Goal: Task Accomplishment & Management: Use online tool/utility

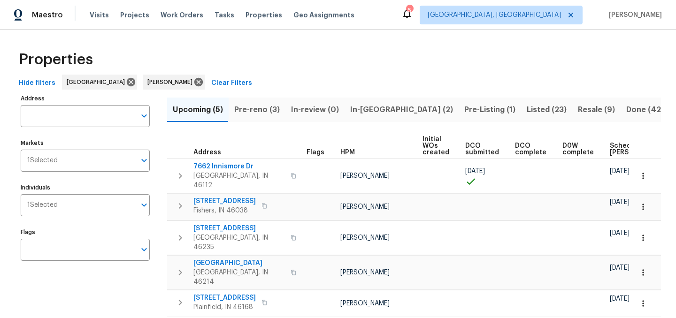
click at [369, 109] on span "In-reno (2)" at bounding box center [401, 109] width 103 height 13
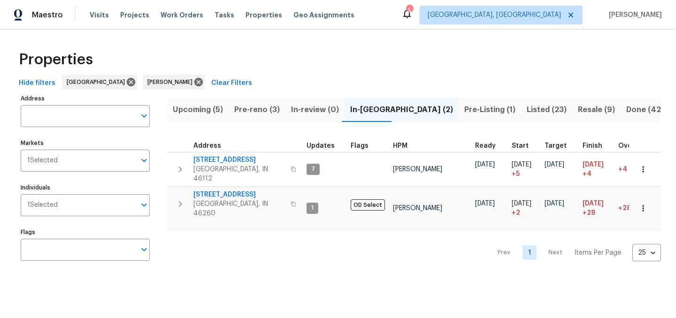
click at [255, 107] on span "Pre-reno (3)" at bounding box center [257, 109] width 46 height 13
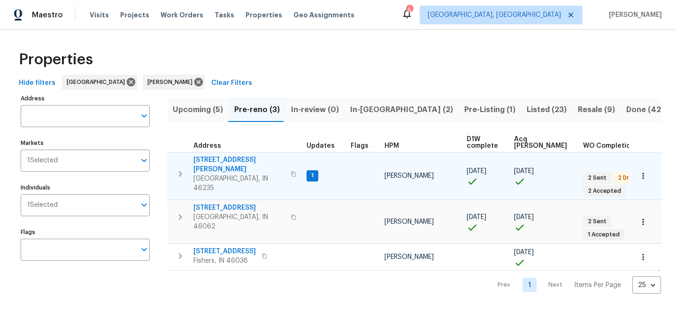
click at [223, 159] on span "[STREET_ADDRESS][PERSON_NAME]" at bounding box center [239, 164] width 92 height 19
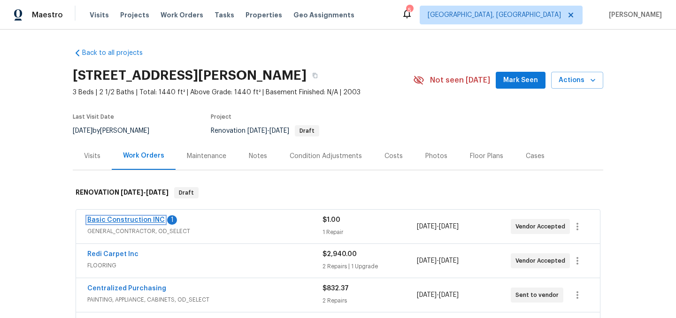
click at [137, 217] on link "Basic Construction INC" at bounding box center [125, 220] width 77 height 7
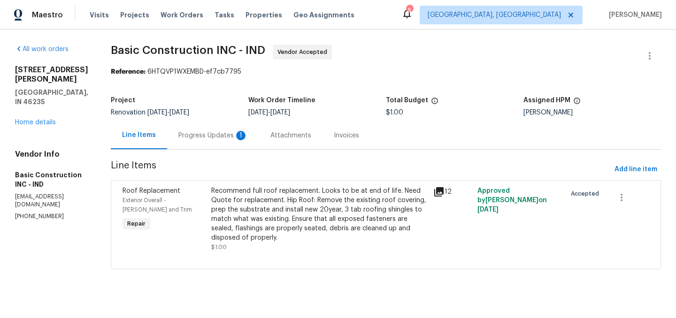
click at [192, 138] on div "Progress Updates 1" at bounding box center [212, 135] width 69 height 9
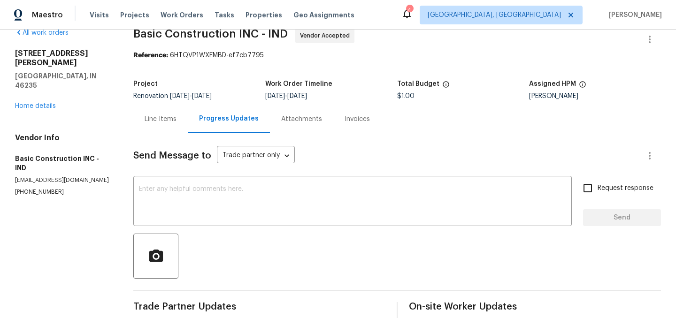
scroll to position [14, 0]
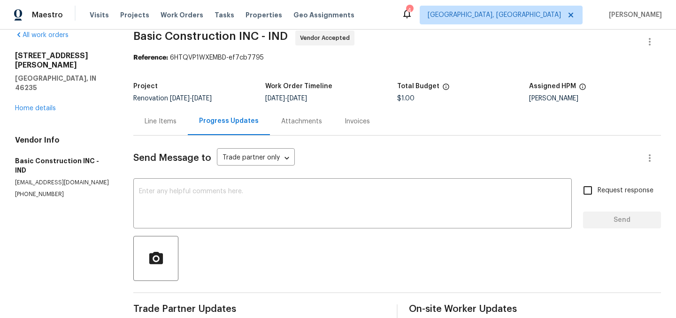
click at [298, 123] on div "Attachments" at bounding box center [301, 121] width 41 height 9
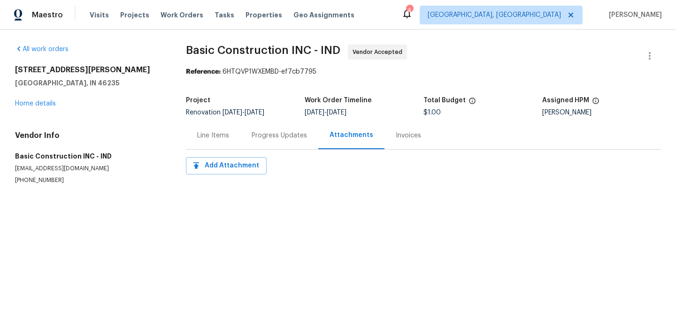
click at [262, 137] on div "Progress Updates" at bounding box center [279, 135] width 55 height 9
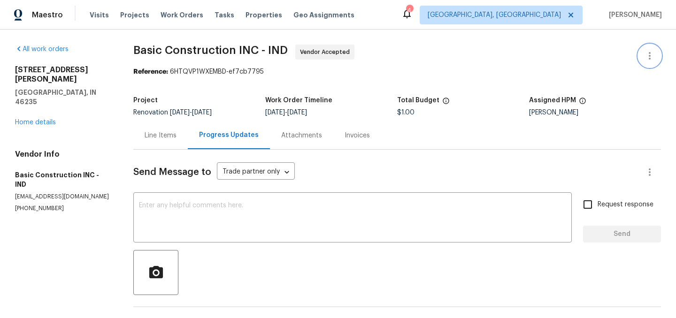
click at [652, 53] on icon "button" at bounding box center [649, 55] width 11 height 11
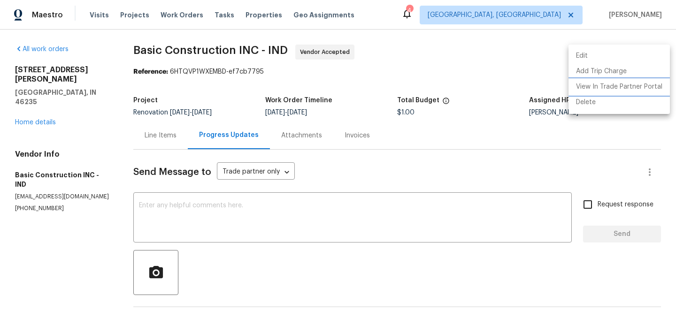
click at [627, 86] on li "View In Trade Partner Portal" at bounding box center [619, 86] width 101 height 15
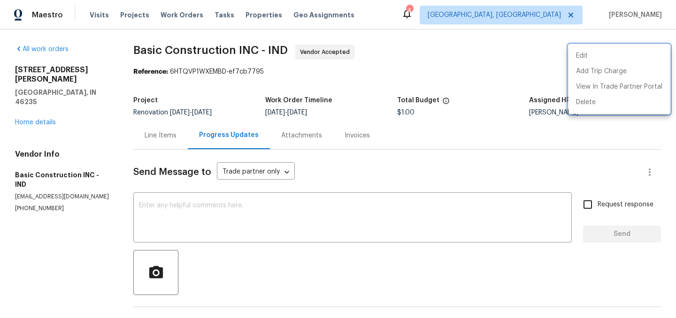
click at [152, 136] on div at bounding box center [338, 159] width 676 height 318
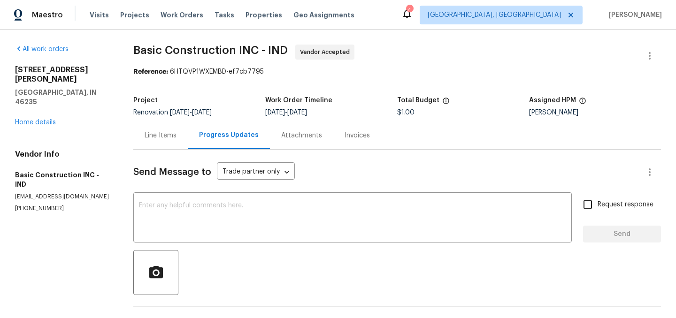
click at [169, 135] on div "Line Items" at bounding box center [161, 135] width 32 height 9
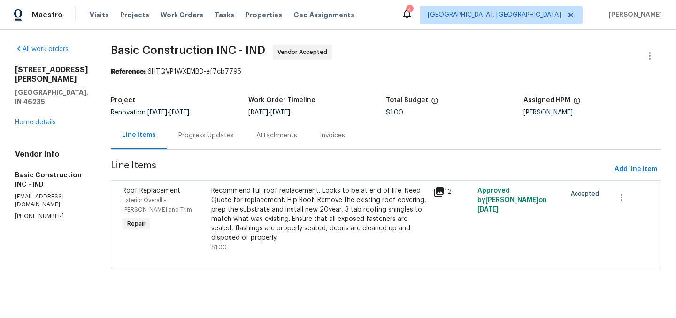
click at [329, 205] on div "Recommend full roof replacement. Looks to be at end of life. Need Quote for rep…" at bounding box center [319, 214] width 216 height 56
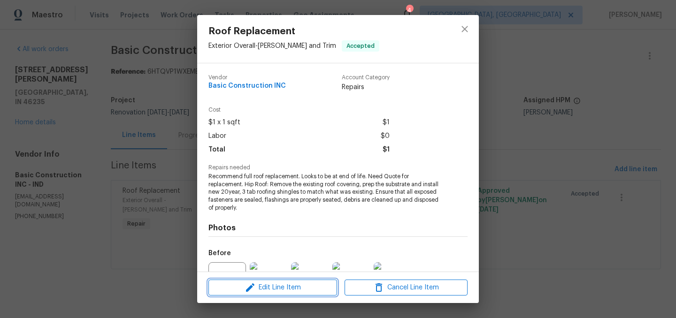
click at [283, 287] on span "Edit Line Item" at bounding box center [272, 288] width 123 height 12
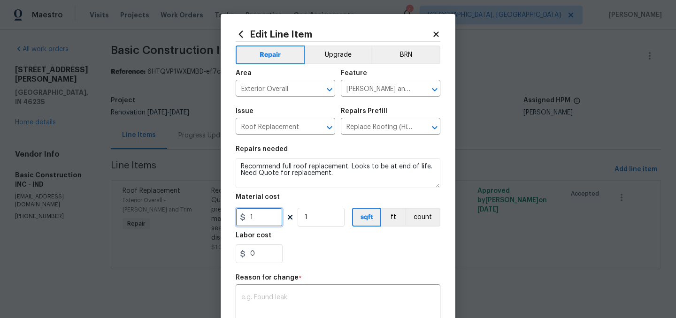
click at [258, 221] on input "1" at bounding box center [259, 217] width 47 height 19
click at [336, 254] on div "0" at bounding box center [338, 254] width 205 height 19
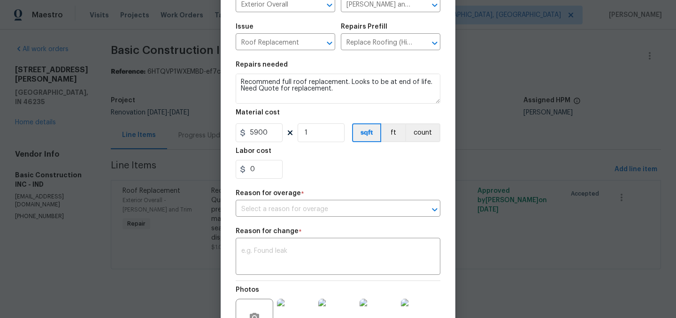
scroll to position [87, 0]
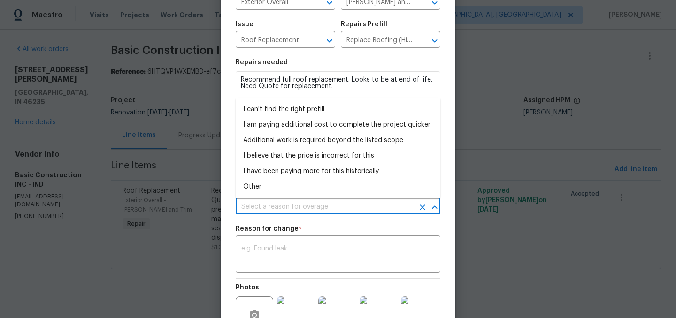
click at [302, 212] on input "text" at bounding box center [325, 207] width 178 height 15
click at [425, 209] on icon "Clear" at bounding box center [422, 207] width 9 height 9
click at [420, 208] on icon "Clear" at bounding box center [422, 207] width 9 height 9
click at [393, 55] on section "Repairs needed Recommend full roof replacement. Looks to be at end of life. Nee…" at bounding box center [338, 118] width 205 height 129
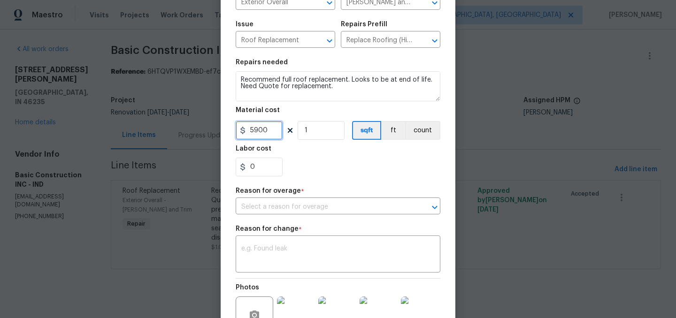
click at [265, 131] on input "5900" at bounding box center [259, 130] width 47 height 19
type input "275"
click at [329, 126] on input "1" at bounding box center [321, 130] width 47 height 19
click at [331, 151] on div "Labor cost" at bounding box center [338, 152] width 205 height 12
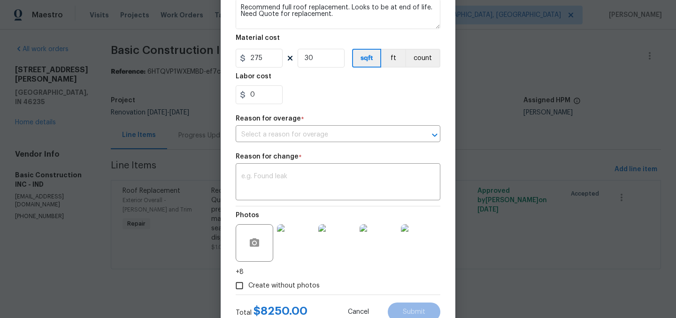
scroll to position [159, 0]
click at [324, 55] on input "30" at bounding box center [321, 58] width 47 height 19
type input "21"
click at [267, 98] on input "0" at bounding box center [259, 95] width 47 height 19
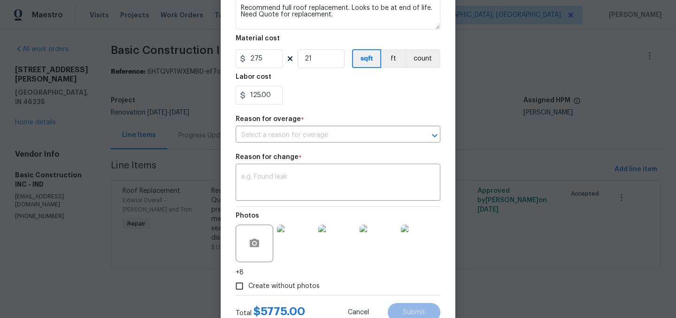
type input "125"
click at [327, 91] on div "125" at bounding box center [338, 95] width 205 height 19
click at [290, 135] on input "text" at bounding box center [325, 135] width 178 height 15
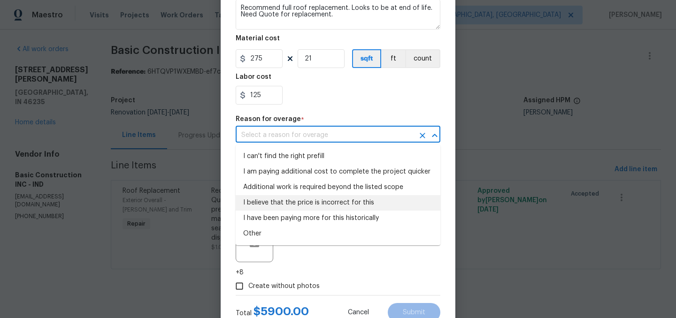
click at [314, 202] on li "I believe that the price is incorrect for this" at bounding box center [338, 202] width 205 height 15
type input "I believe that the price is incorrect for this"
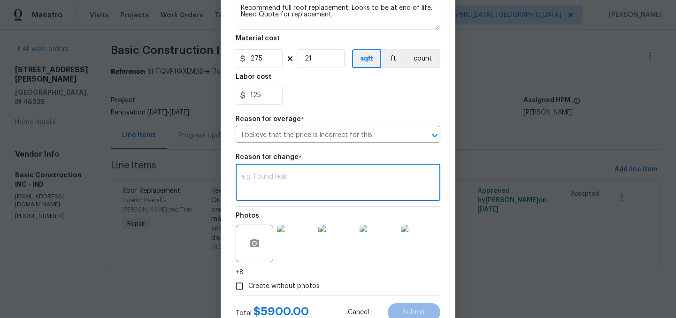
click at [296, 178] on textarea at bounding box center [337, 184] width 193 height 20
type textarea "."
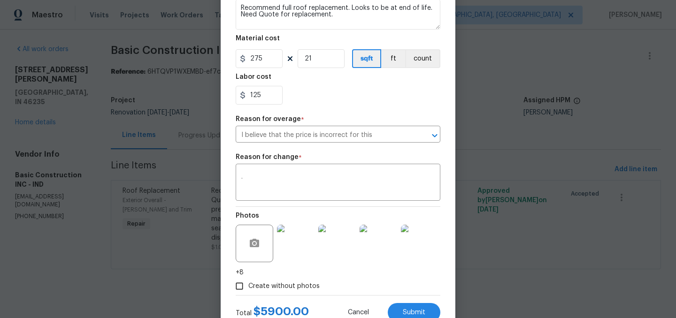
click at [337, 149] on div "Repair Upgrade BRN Area Exterior Overall ​ Feature Eaves and Trim ​ Issue Roof …" at bounding box center [338, 89] width 205 height 412
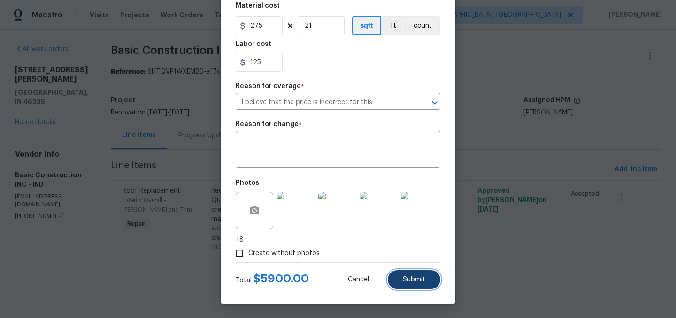
click at [409, 271] on button "Submit" at bounding box center [414, 279] width 53 height 19
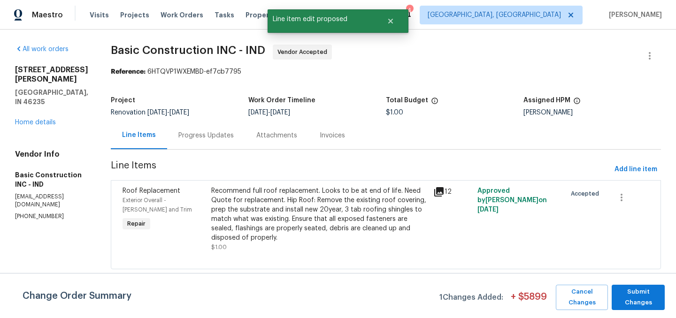
scroll to position [0, 0]
click at [645, 294] on span "Submit Changes" at bounding box center [638, 298] width 44 height 22
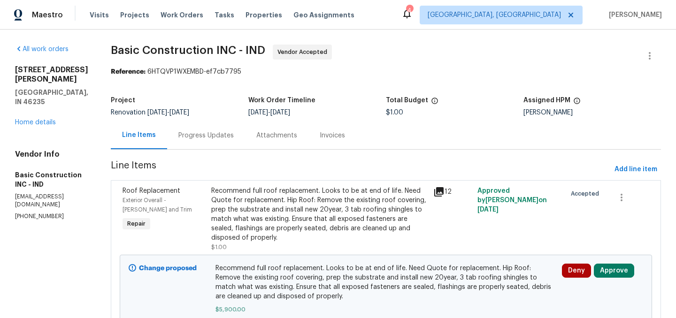
click at [240, 196] on div "Recommend full roof replacement. Looks to be at end of life. Need Quote for rep…" at bounding box center [319, 214] width 216 height 56
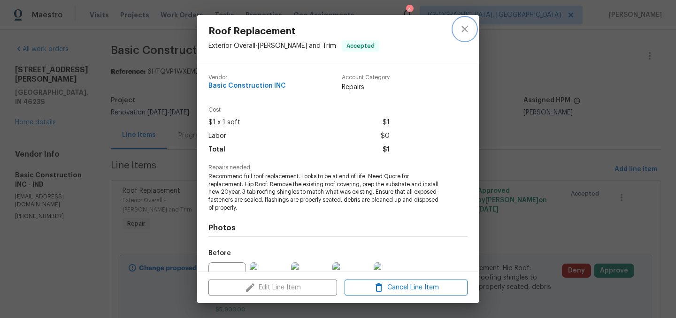
click at [463, 26] on icon "close" at bounding box center [464, 28] width 11 height 11
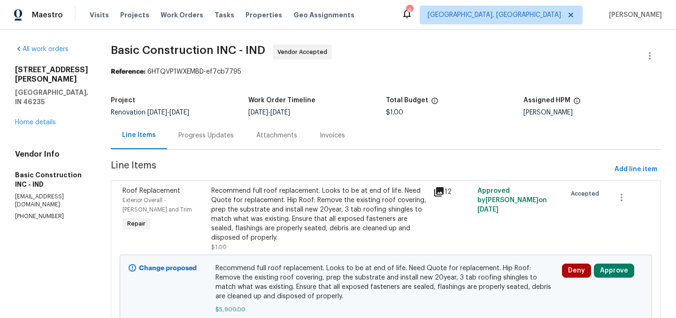
click at [195, 140] on div "Progress Updates" at bounding box center [206, 136] width 78 height 28
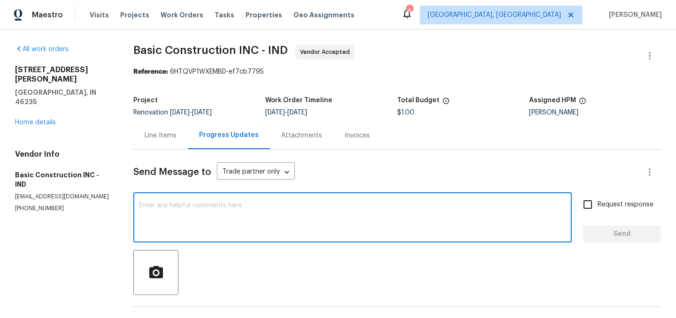
click at [258, 216] on textarea at bounding box center [352, 218] width 427 height 33
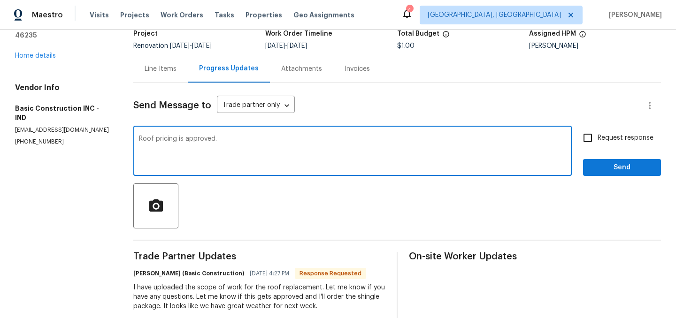
scroll to position [86, 0]
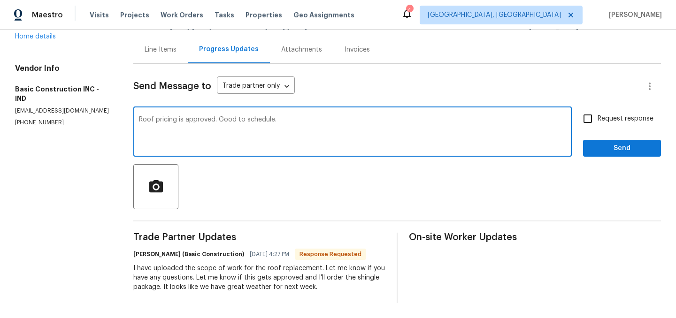
type textarea "Roof pricing is approved. Good to schedule."
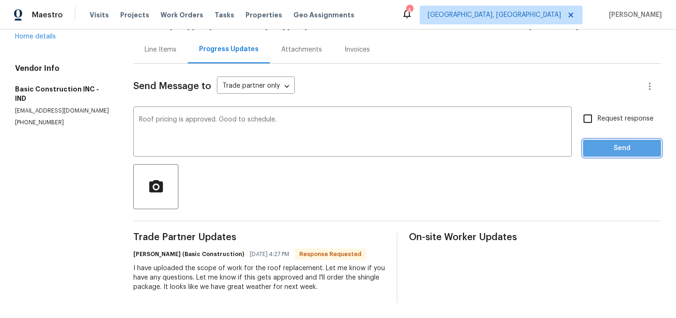
click at [601, 149] on span "Send" at bounding box center [622, 149] width 63 height 12
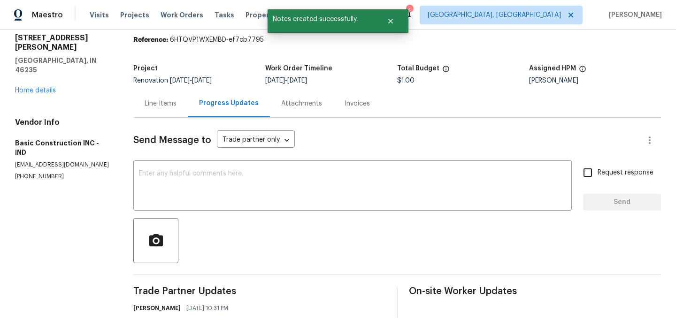
scroll to position [0, 0]
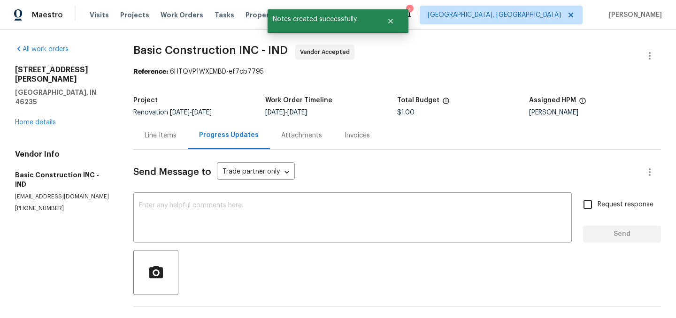
click at [158, 130] on div "Line Items" at bounding box center [160, 136] width 54 height 28
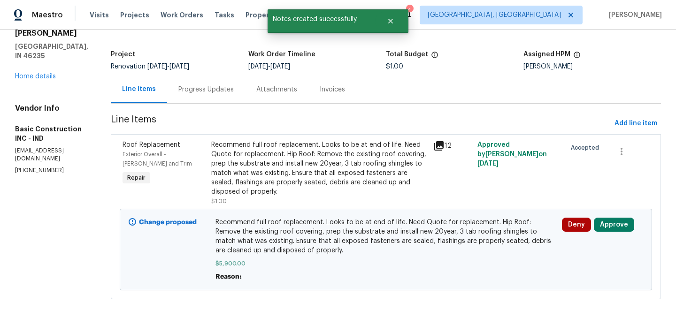
scroll to position [54, 0]
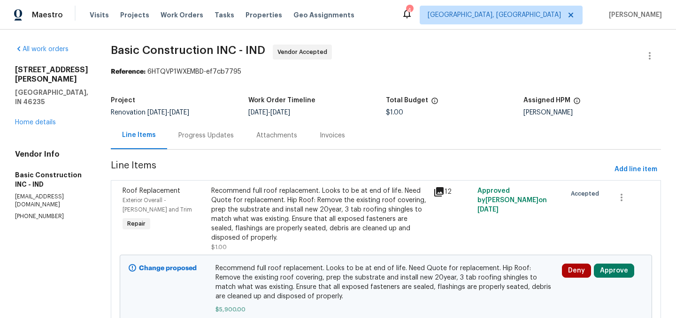
click at [413, 15] on div "4" at bounding box center [409, 10] width 7 height 9
click at [179, 13] on span "Work Orders" at bounding box center [182, 14] width 43 height 9
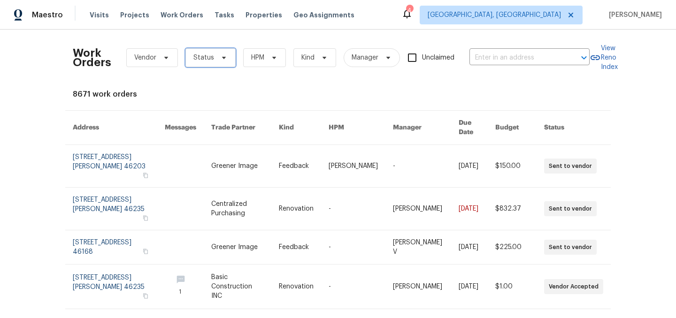
click at [205, 54] on span "Status" at bounding box center [203, 57] width 21 height 9
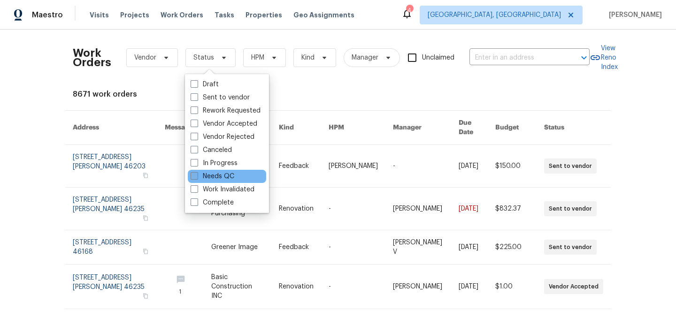
click at [220, 176] on label "Needs QC" at bounding box center [213, 176] width 44 height 9
click at [197, 176] on input "Needs QC" at bounding box center [194, 175] width 6 height 6
checkbox input "true"
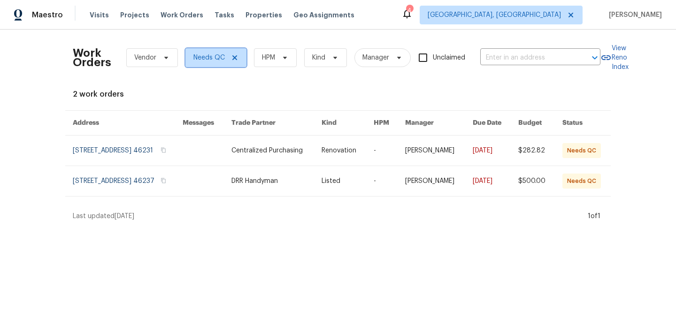
click at [234, 54] on icon at bounding box center [235, 58] width 8 height 8
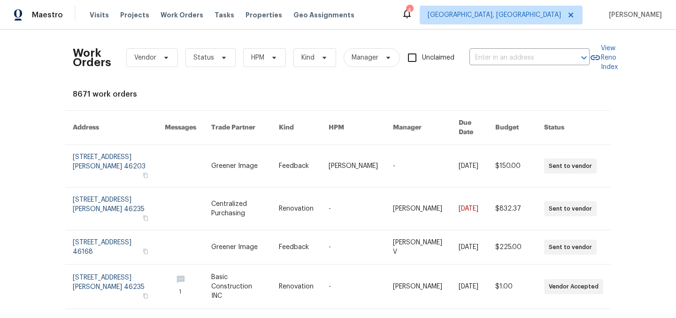
click at [413, 10] on div "4" at bounding box center [409, 10] width 7 height 9
click at [413, 15] on icon at bounding box center [406, 13] width 11 height 11
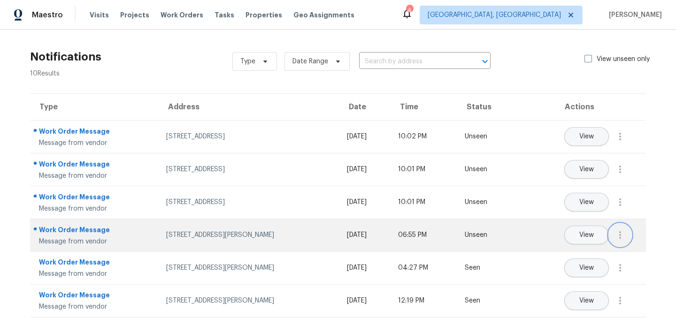
click at [623, 236] on icon "button" at bounding box center [620, 235] width 11 height 11
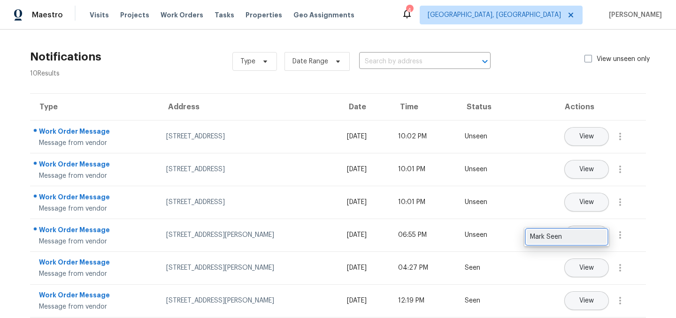
click at [571, 234] on div "Mark Seen" at bounding box center [566, 236] width 73 height 9
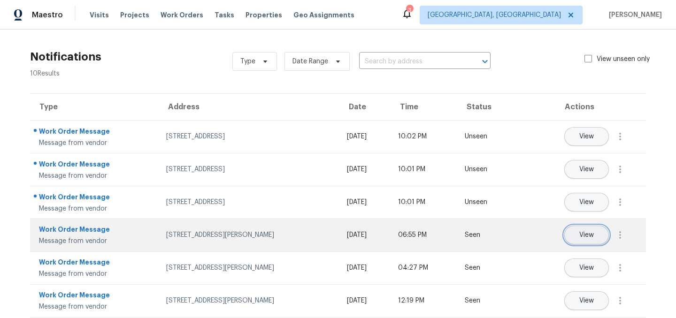
click at [582, 233] on span "View" at bounding box center [586, 235] width 15 height 7
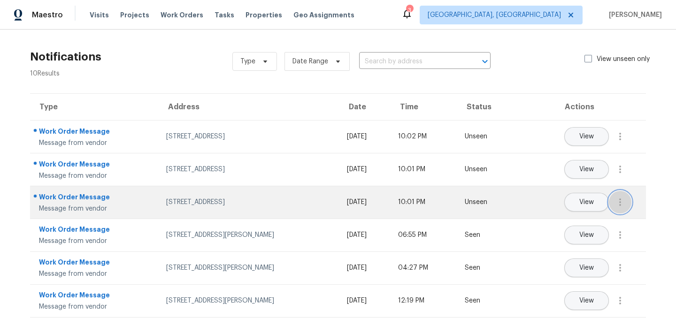
click at [619, 200] on icon "button" at bounding box center [620, 202] width 11 height 11
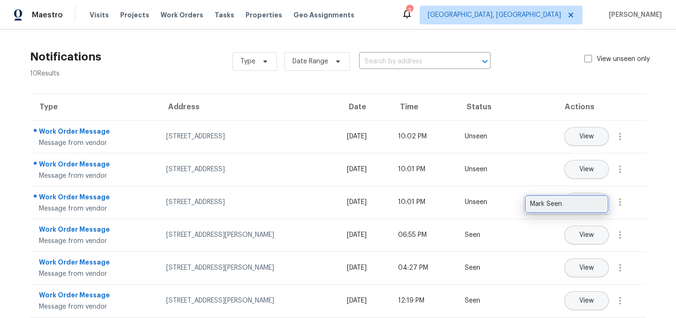
click at [584, 203] on div "Mark Seen" at bounding box center [566, 204] width 73 height 9
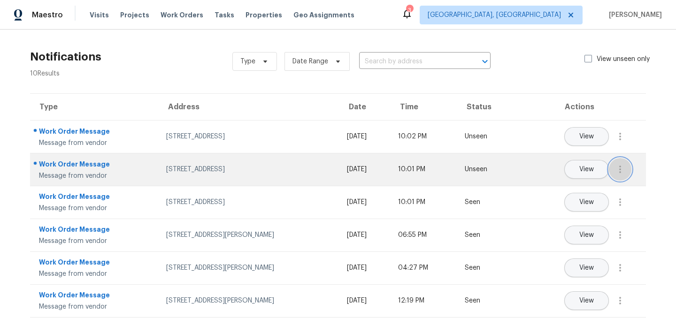
click at [616, 173] on icon "button" at bounding box center [620, 169] width 11 height 11
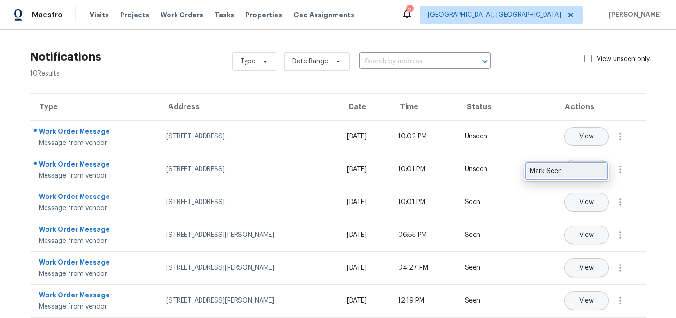
click at [595, 173] on div "Mark Seen" at bounding box center [566, 171] width 73 height 9
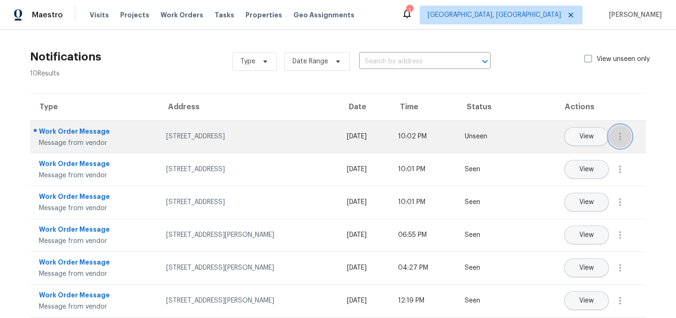
click at [620, 139] on icon "button" at bounding box center [620, 137] width 2 height 8
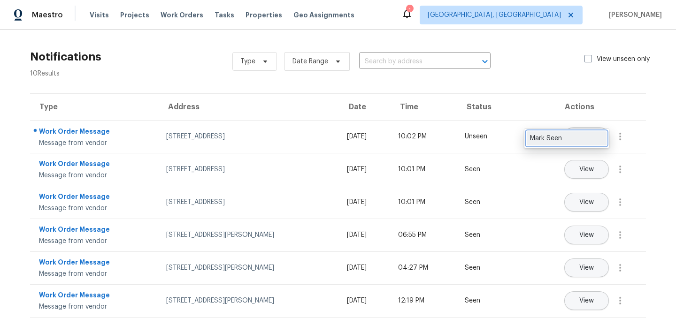
click at [579, 138] on div "Mark Seen" at bounding box center [566, 138] width 73 height 9
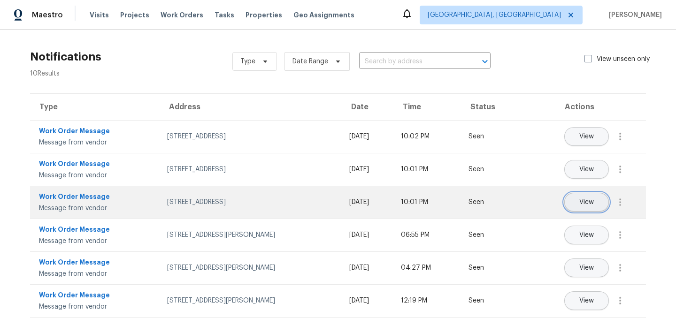
click at [585, 209] on button "View" at bounding box center [586, 202] width 45 height 19
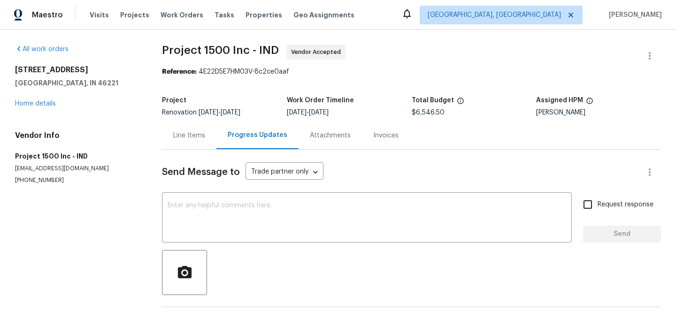
click at [190, 139] on div "Line Items" at bounding box center [189, 135] width 32 height 9
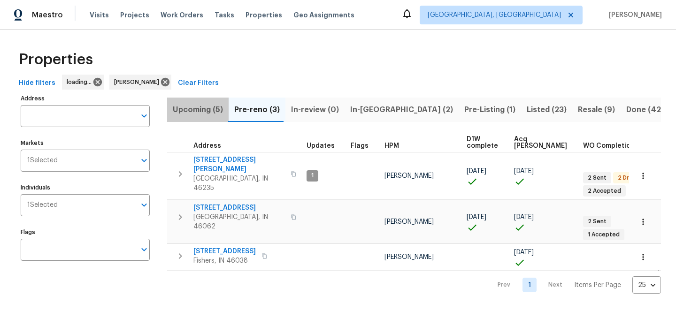
click at [213, 107] on span "Upcoming (5)" at bounding box center [198, 109] width 50 height 13
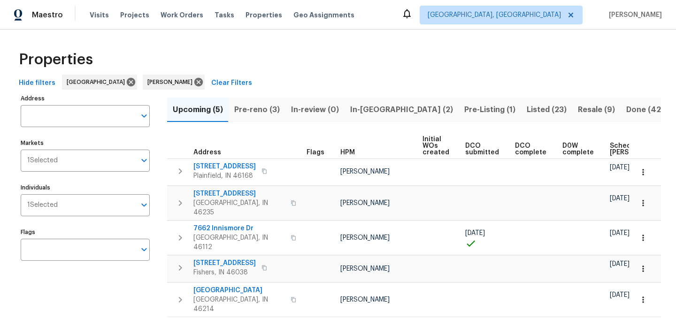
click at [256, 108] on span "Pre-reno (3)" at bounding box center [257, 109] width 46 height 13
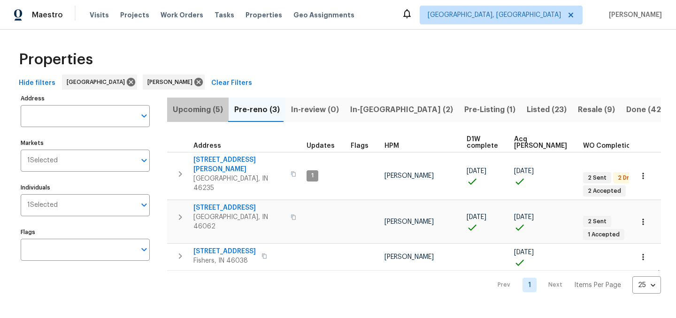
click at [209, 114] on span "Upcoming (5)" at bounding box center [198, 109] width 50 height 13
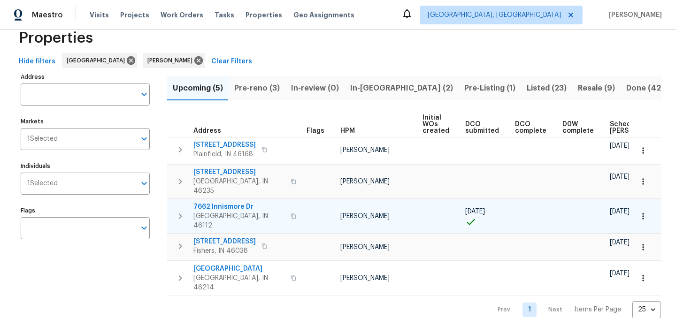
click at [640, 212] on icon "button" at bounding box center [643, 216] width 9 height 9
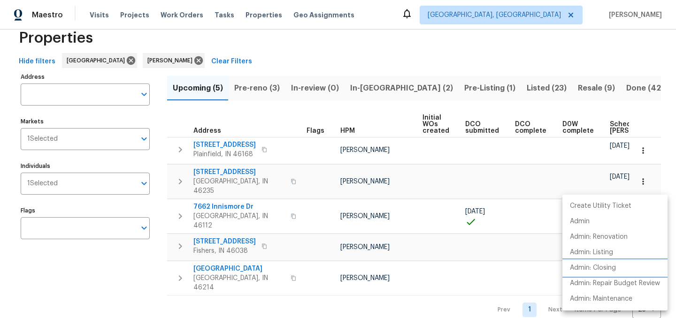
click at [602, 268] on p "Admin: Closing" at bounding box center [593, 268] width 46 height 10
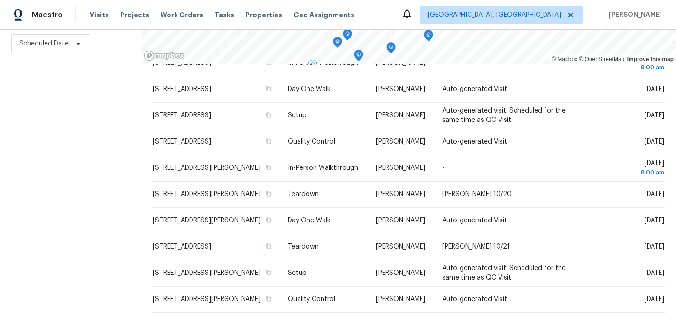
scroll to position [493, 0]
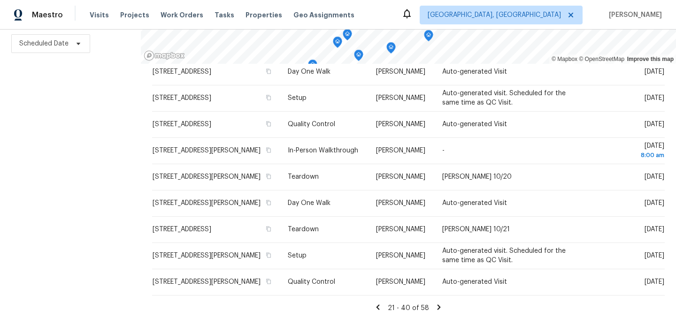
click at [377, 305] on icon at bounding box center [378, 307] width 3 height 5
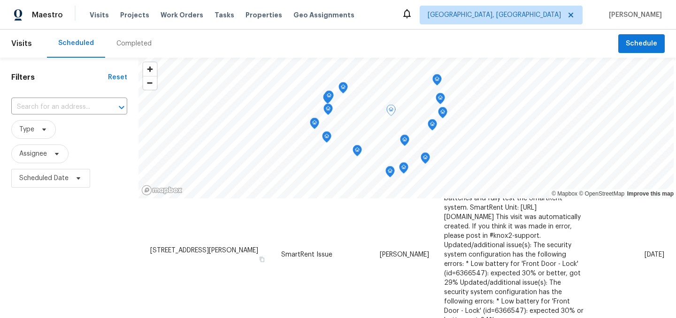
scroll to position [0, 0]
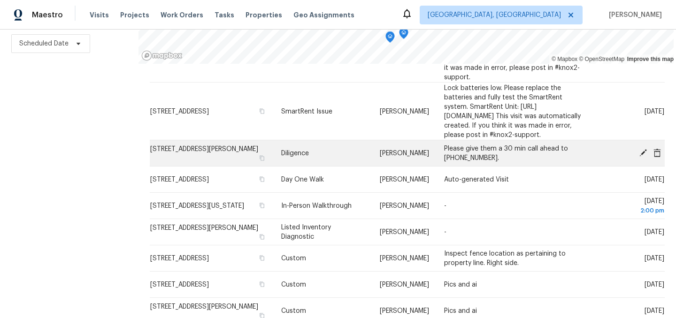
scroll to position [440, 0]
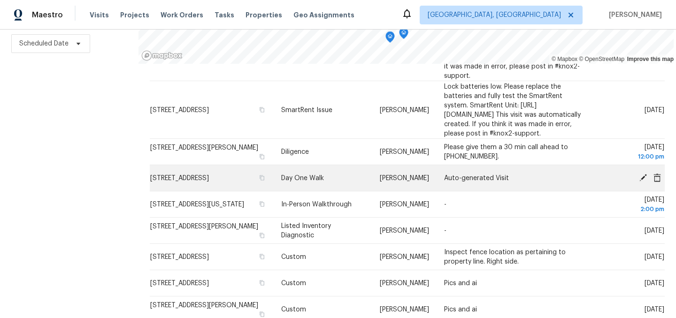
click at [644, 175] on icon at bounding box center [643, 178] width 8 height 8
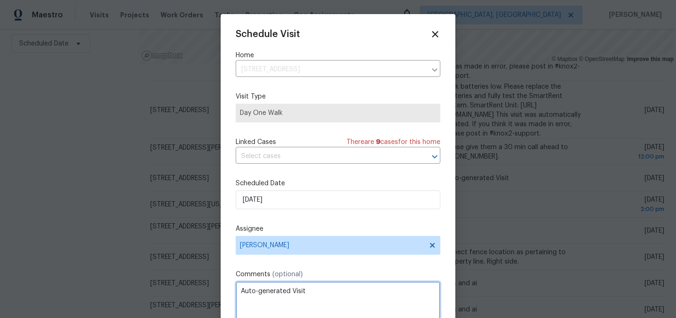
click at [306, 288] on textarea "Auto-generated Visit" at bounding box center [338, 301] width 205 height 38
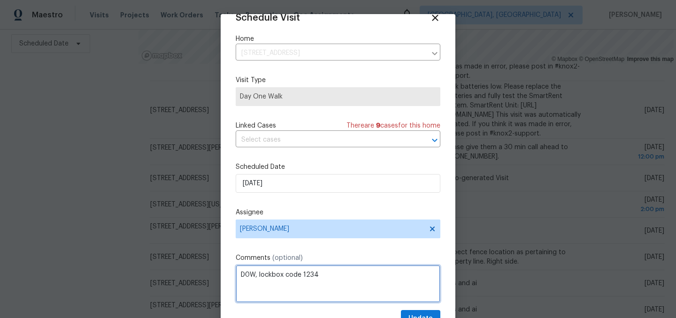
scroll to position [38, 0]
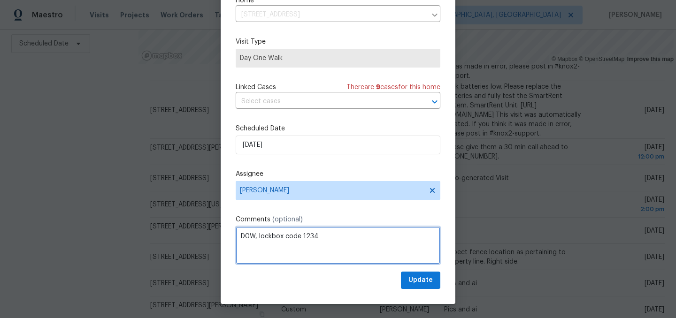
type textarea "D0W, lockbox code 1234"
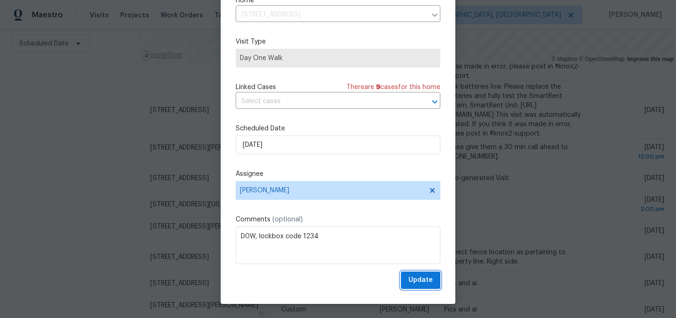
click at [421, 285] on span "Update" at bounding box center [420, 281] width 24 height 12
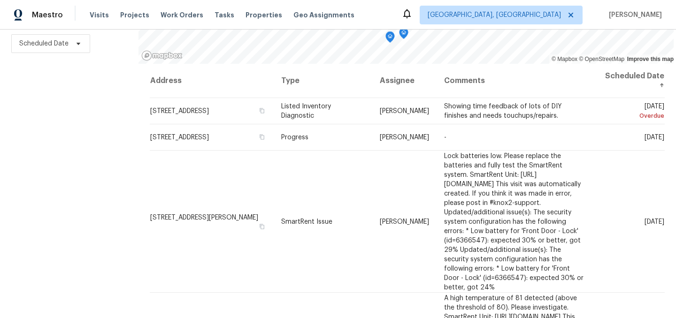
scroll to position [0, 0]
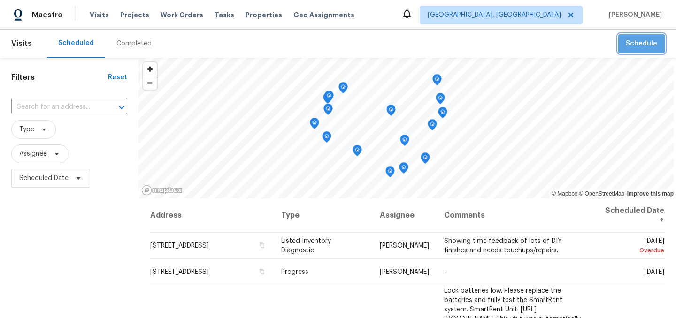
click at [654, 45] on span "Schedule" at bounding box center [641, 44] width 31 height 12
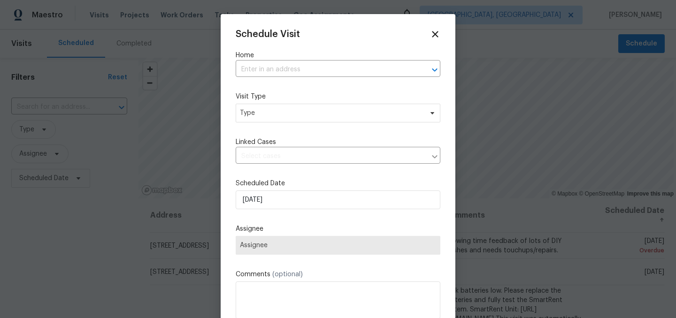
scroll to position [38, 0]
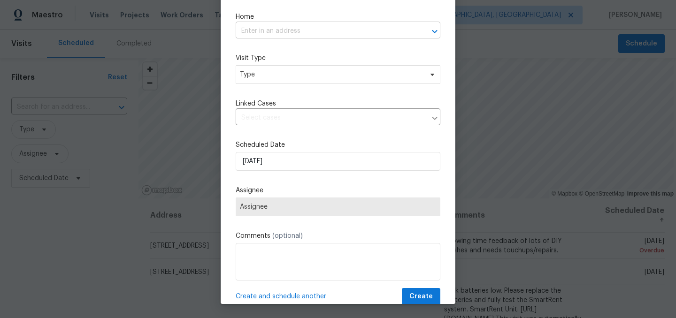
click at [317, 30] on input "text" at bounding box center [325, 31] width 178 height 15
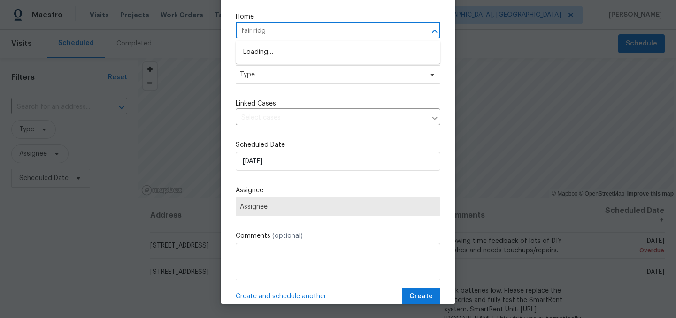
type input "fair ridge"
click at [297, 55] on li "[STREET_ADDRESS]" at bounding box center [338, 52] width 205 height 15
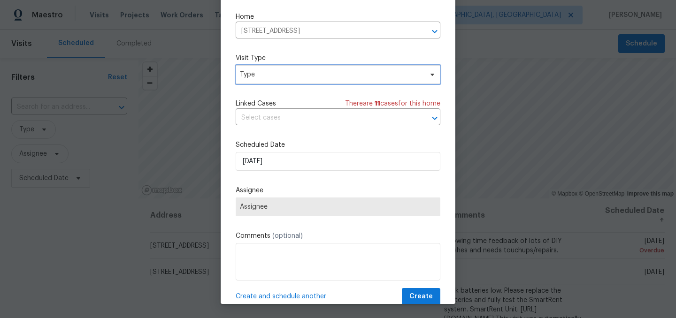
click at [283, 80] on span "Type" at bounding box center [338, 74] width 205 height 19
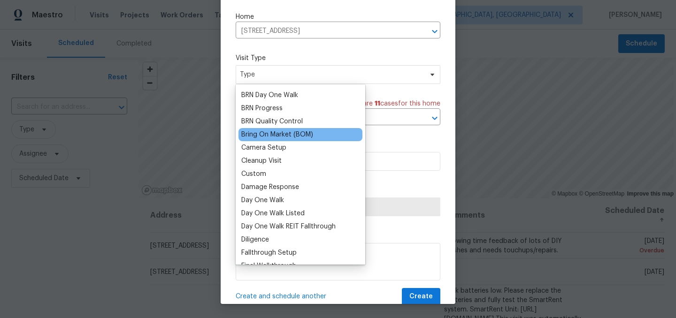
scroll to position [72, 0]
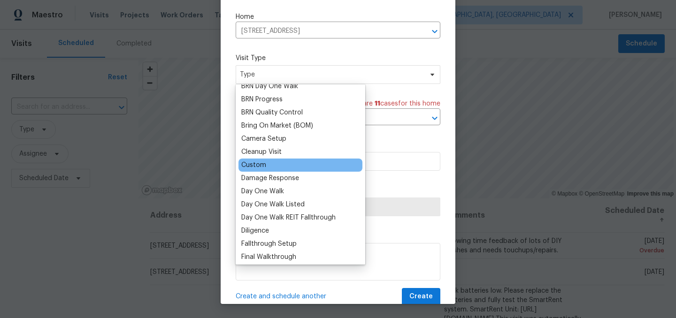
click at [277, 168] on div "Custom" at bounding box center [301, 165] width 124 height 13
click at [259, 164] on div "Custom" at bounding box center [253, 165] width 25 height 9
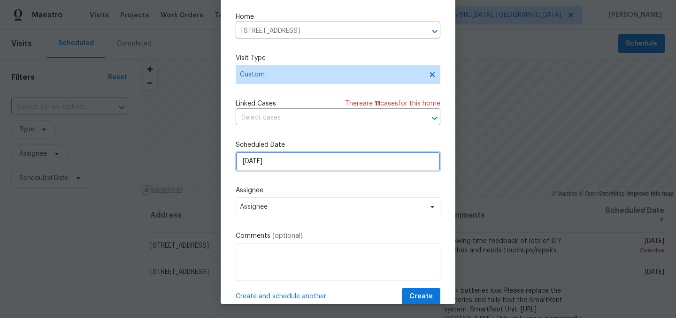
click at [284, 161] on input "[DATE]" at bounding box center [338, 161] width 205 height 19
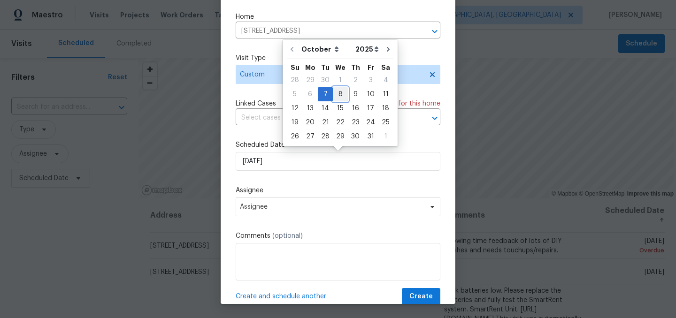
click at [333, 95] on div "8" at bounding box center [340, 94] width 15 height 13
type input "[DATE]"
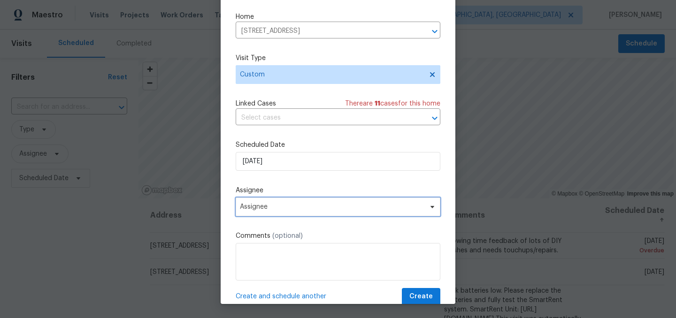
click at [274, 205] on span "Assignee" at bounding box center [332, 207] width 184 height 8
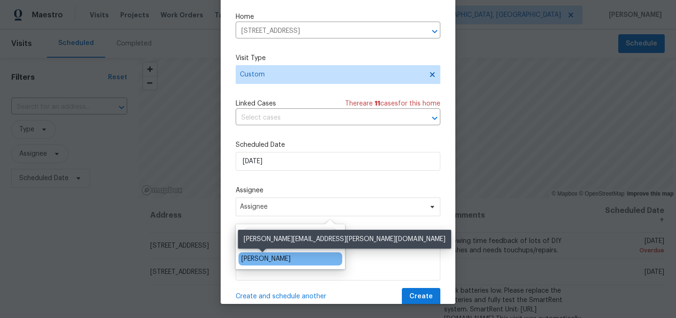
type input "[PERSON_NAME]"
click at [266, 263] on div "[PERSON_NAME]" at bounding box center [265, 258] width 49 height 9
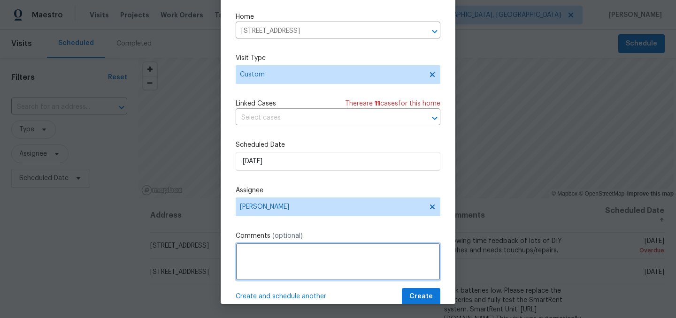
click at [269, 254] on textarea at bounding box center [338, 262] width 205 height 38
type textarea "Meet [PERSON_NAME] and try to trace odor."
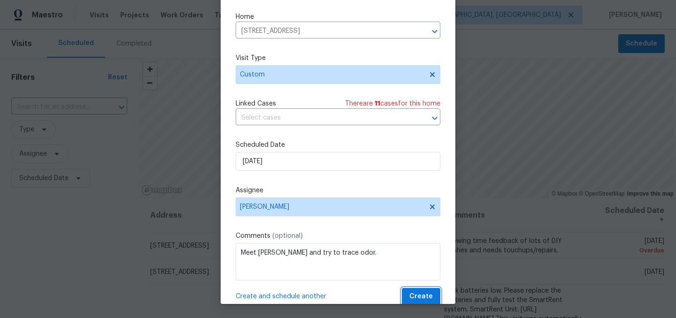
click at [424, 292] on span "Create" at bounding box center [420, 297] width 23 height 12
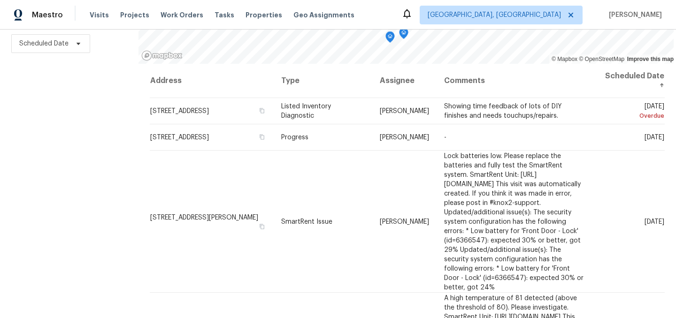
scroll to position [0, 0]
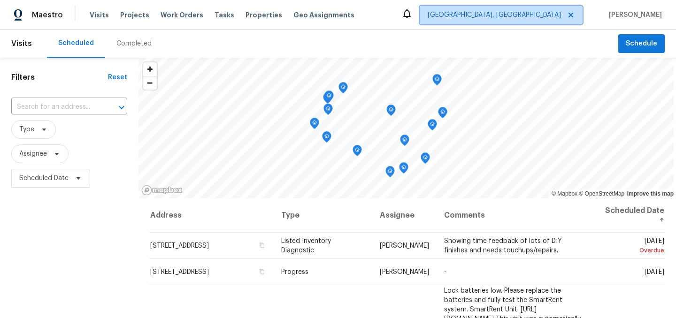
click at [551, 19] on span "[GEOGRAPHIC_DATA], [GEOGRAPHIC_DATA]" at bounding box center [494, 14] width 133 height 9
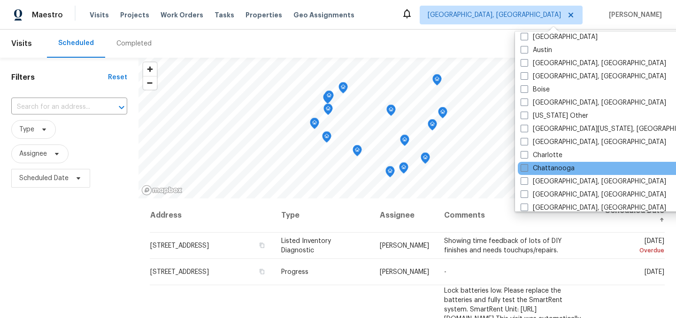
scroll to position [98, 0]
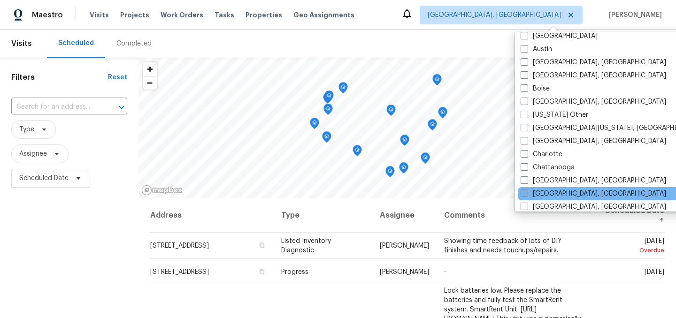
click at [526, 191] on span at bounding box center [525, 194] width 8 height 8
click at [526, 191] on input "[GEOGRAPHIC_DATA], [GEOGRAPHIC_DATA]" at bounding box center [524, 192] width 6 height 6
checkbox input "true"
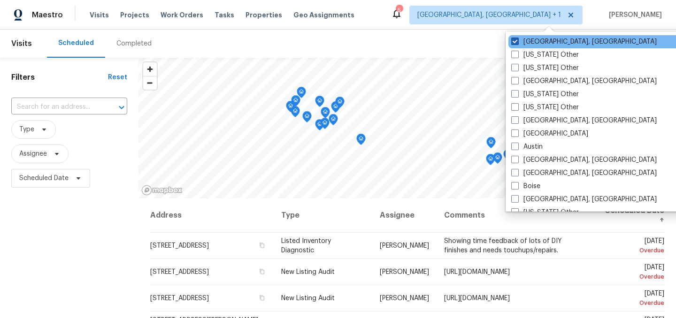
click at [515, 41] on span at bounding box center [515, 42] width 8 height 8
click at [515, 41] on input "[GEOGRAPHIC_DATA], [GEOGRAPHIC_DATA]" at bounding box center [514, 40] width 6 height 6
checkbox input "false"
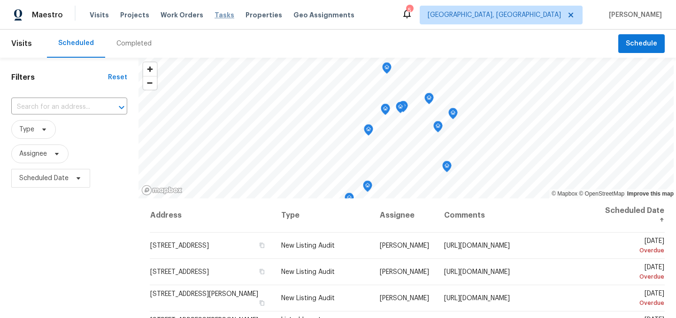
click at [215, 17] on span "Tasks" at bounding box center [225, 15] width 20 height 7
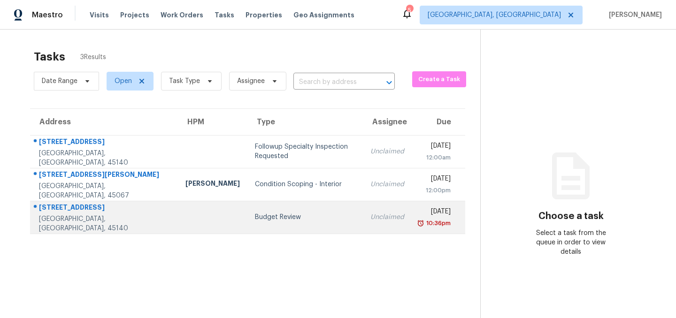
click at [247, 222] on td "Budget Review" at bounding box center [304, 217] width 115 height 33
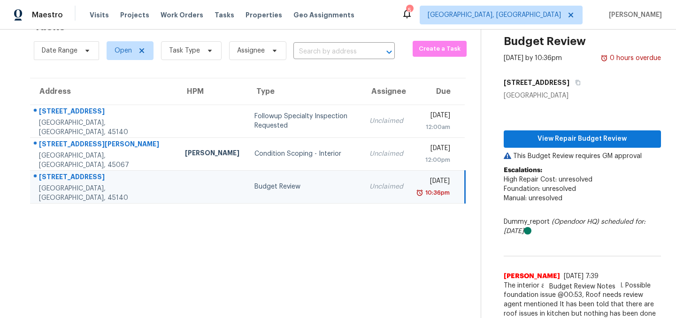
scroll to position [36, 0]
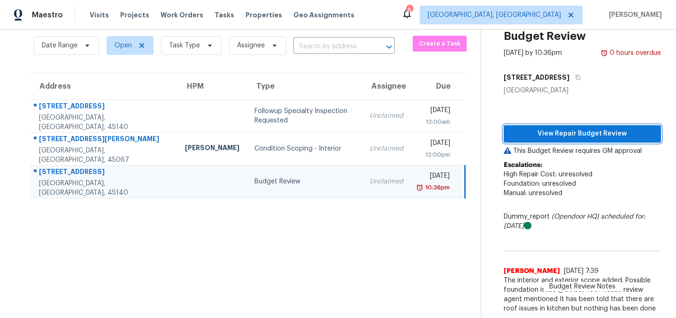
click at [561, 133] on span "View Repair Budget Review" at bounding box center [582, 134] width 142 height 12
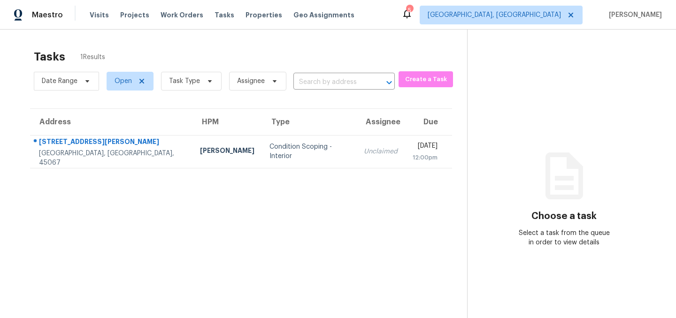
click at [244, 211] on section "Tasks 1 Results Date Range Open Task Type Assignee ​ Create a Task Address HPM …" at bounding box center [241, 196] width 452 height 303
click at [556, 13] on span "[GEOGRAPHIC_DATA], [GEOGRAPHIC_DATA]" at bounding box center [494, 14] width 133 height 9
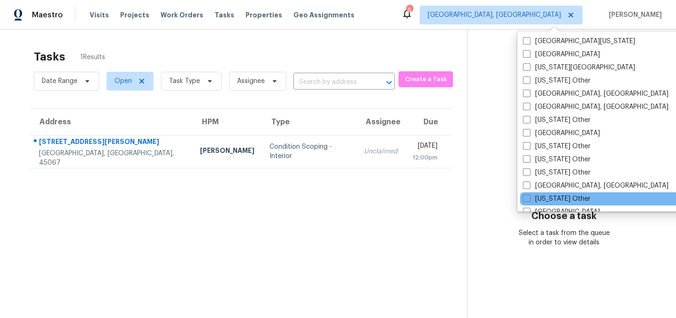
scroll to position [395, 0]
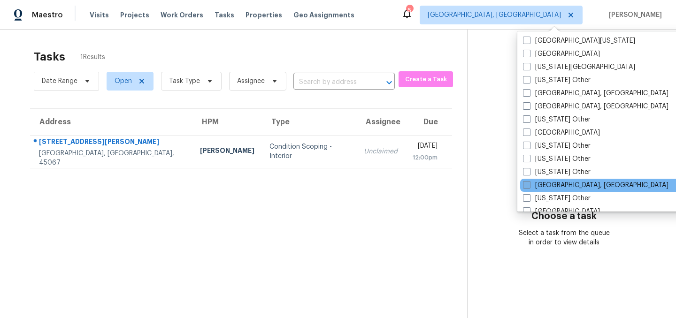
click at [527, 181] on label "[GEOGRAPHIC_DATA], [GEOGRAPHIC_DATA]" at bounding box center [596, 185] width 146 height 9
click at [527, 181] on input "[GEOGRAPHIC_DATA], [GEOGRAPHIC_DATA]" at bounding box center [526, 184] width 6 height 6
checkbox input "true"
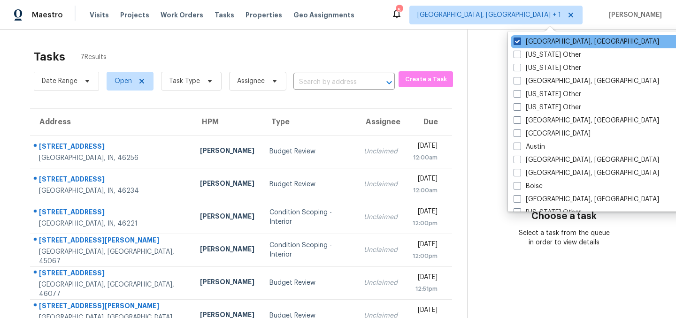
click at [521, 38] on span at bounding box center [518, 42] width 8 height 8
click at [520, 38] on input "[GEOGRAPHIC_DATA], [GEOGRAPHIC_DATA]" at bounding box center [517, 40] width 6 height 6
checkbox input "false"
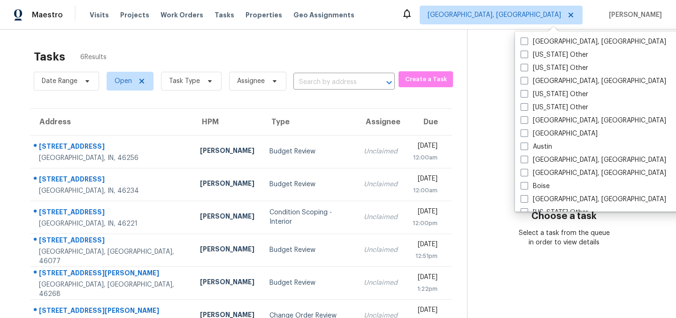
click at [224, 47] on div "Tasks 6 Results" at bounding box center [250, 57] width 433 height 24
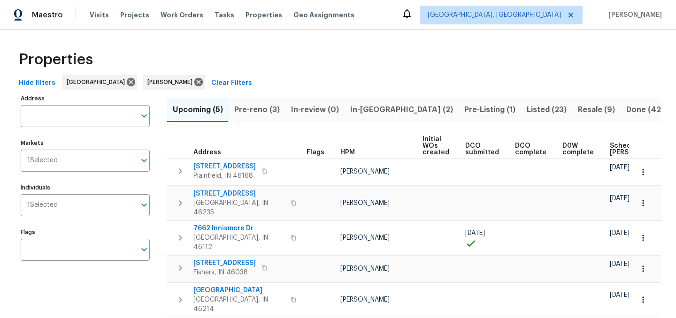
click at [352, 44] on div "Properties Hide filters [GEOGRAPHIC_DATA] [PERSON_NAME] Clear Filters Address A…" at bounding box center [338, 193] width 676 height 326
click at [362, 111] on span "In-[GEOGRAPHIC_DATA] (2)" at bounding box center [401, 109] width 103 height 13
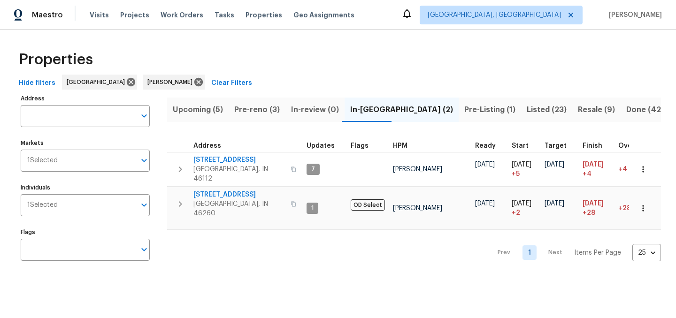
click at [353, 62] on div "Properties" at bounding box center [338, 60] width 646 height 30
